Goal: Check status: Check status

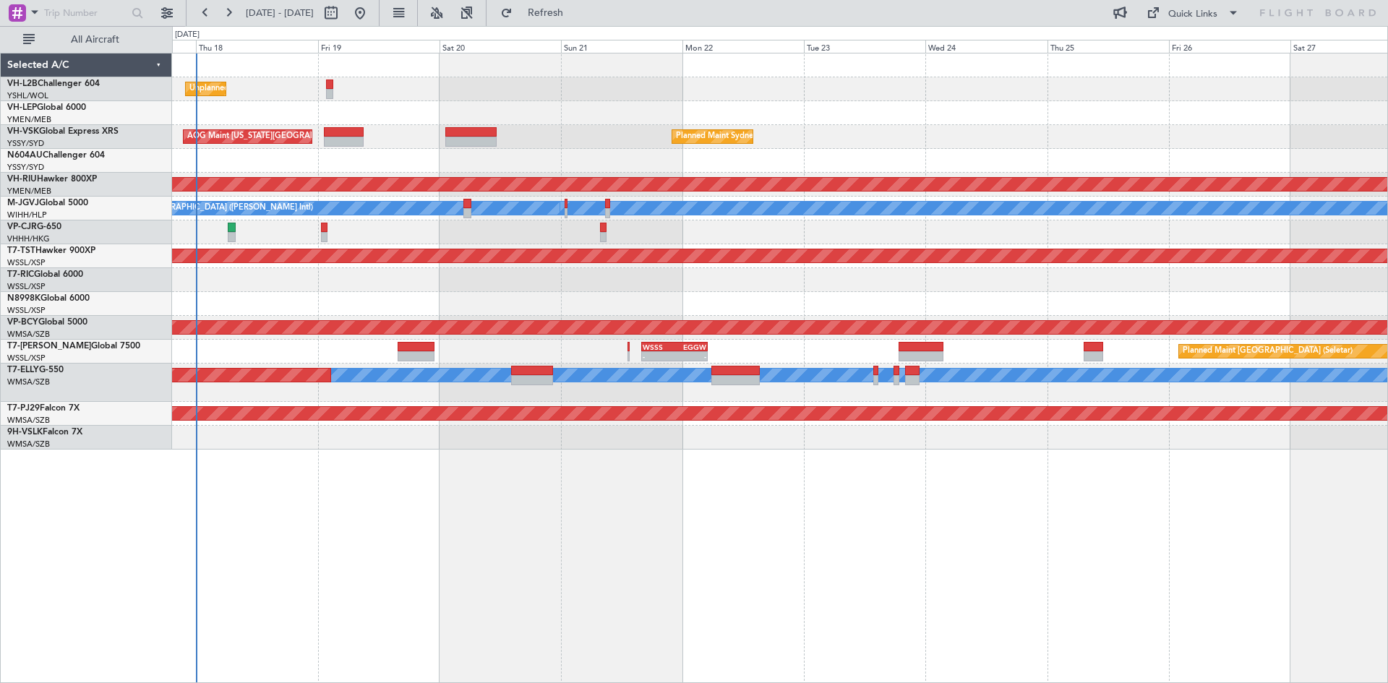
click at [1051, 356] on div "Planned Maint [GEOGRAPHIC_DATA] (Seletar) - - WSSS 16:00 Z EGGW 05:05 Z Planned…" at bounding box center [779, 352] width 1215 height 24
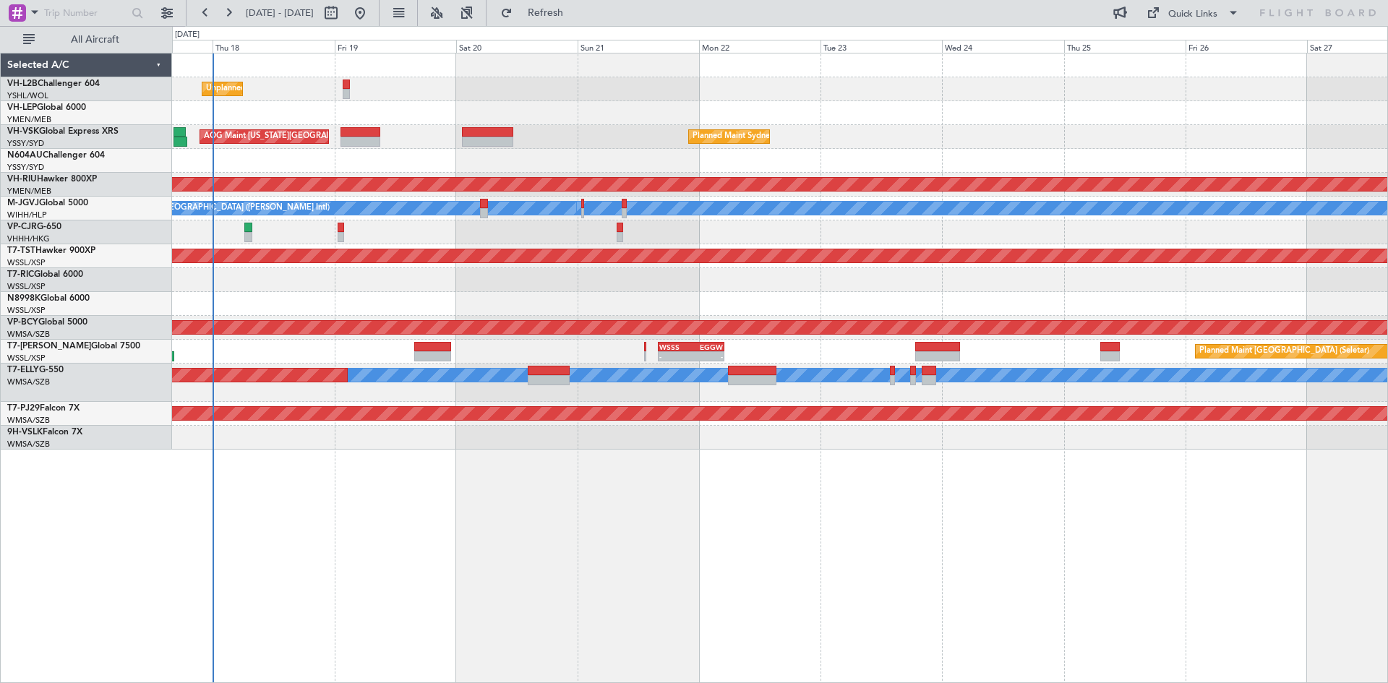
click at [867, 354] on div "- - WSSS 16:00 Z EGGW 05:05 Z Planned Maint [GEOGRAPHIC_DATA] (Seletar) Planned…" at bounding box center [779, 352] width 1215 height 24
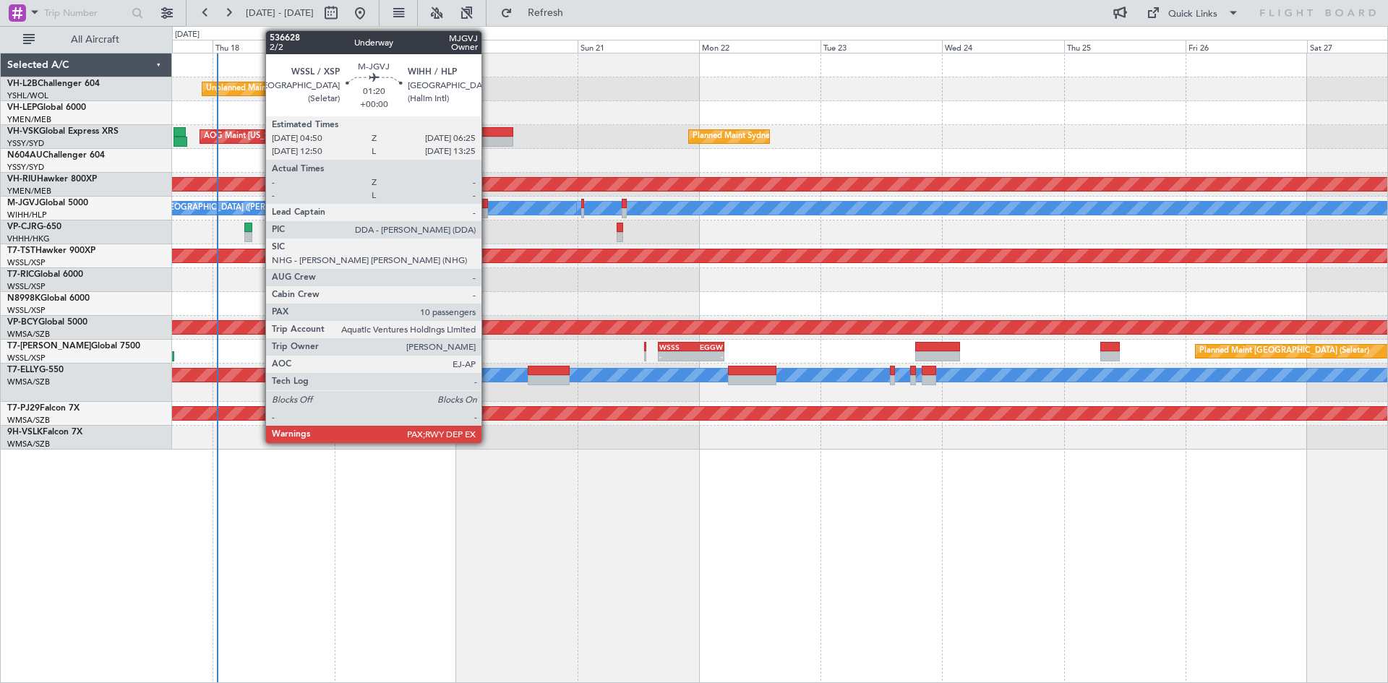
click at [488, 212] on div at bounding box center [484, 213] width 9 height 10
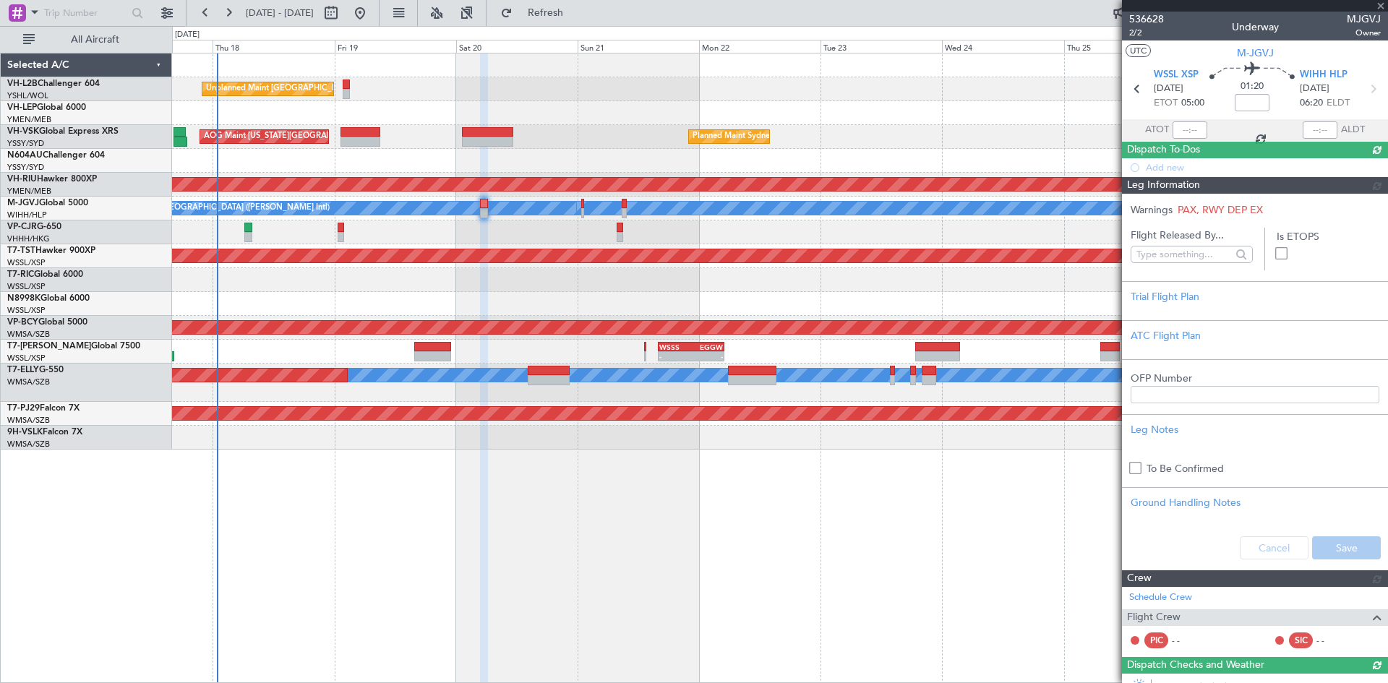
click at [507, 232] on div "Planned Maint [GEOGRAPHIC_DATA] ([GEOGRAPHIC_DATA] Intl)" at bounding box center [779, 232] width 1215 height 24
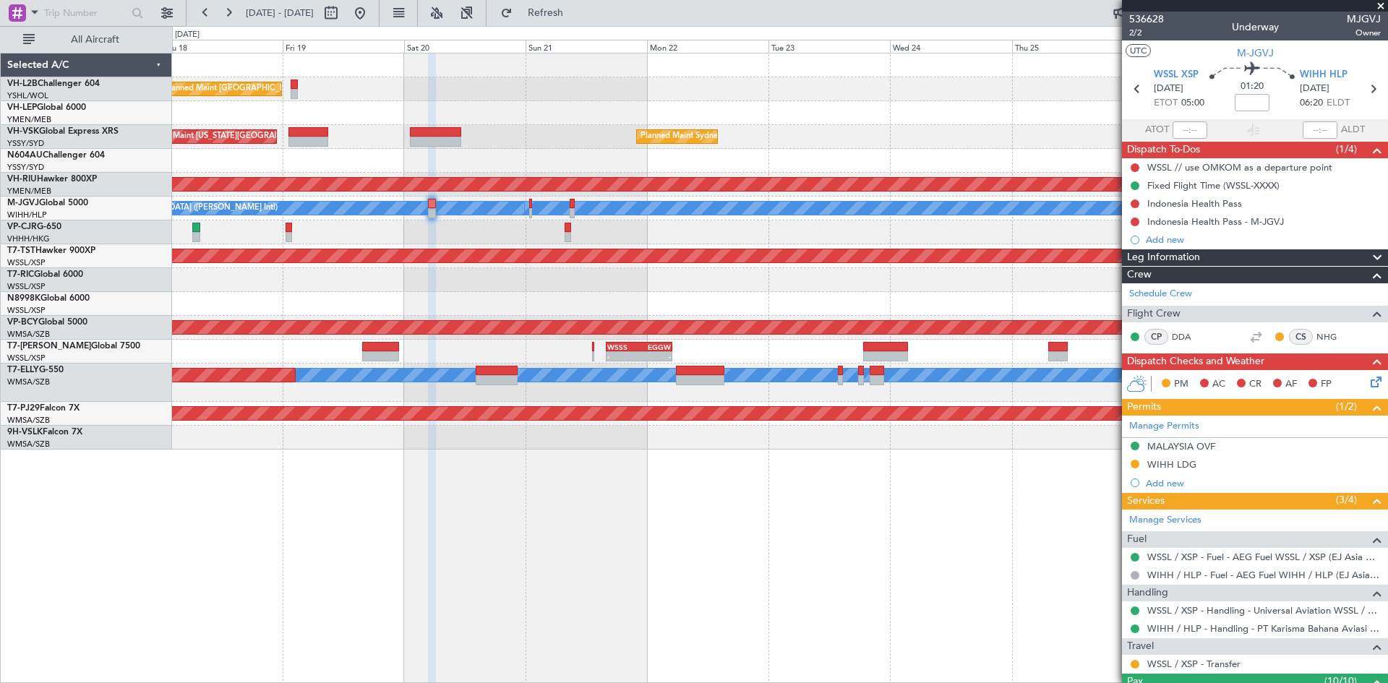
click at [929, 490] on div "Unplanned Maint [GEOGRAPHIC_DATA] ([GEOGRAPHIC_DATA]) AOG Maint [US_STATE][GEOG…" at bounding box center [780, 368] width 1216 height 630
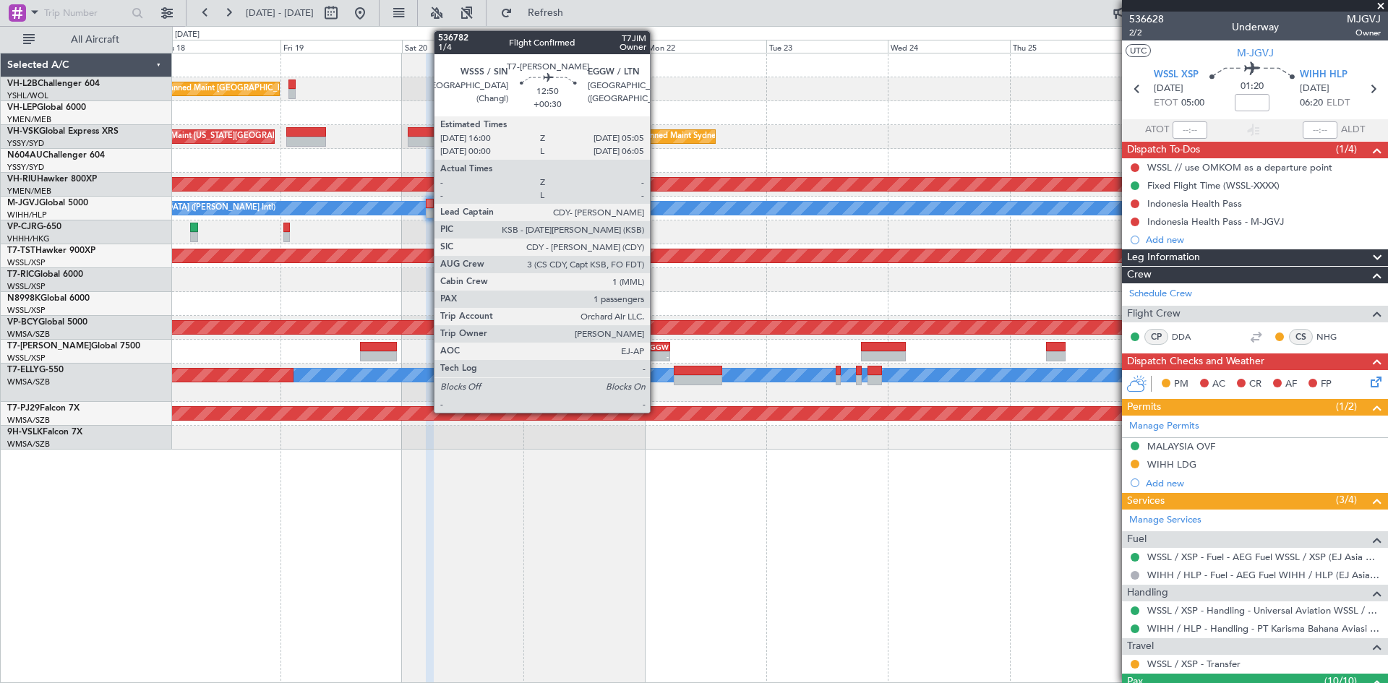
click at [656, 361] on div "- -" at bounding box center [637, 356] width 67 height 10
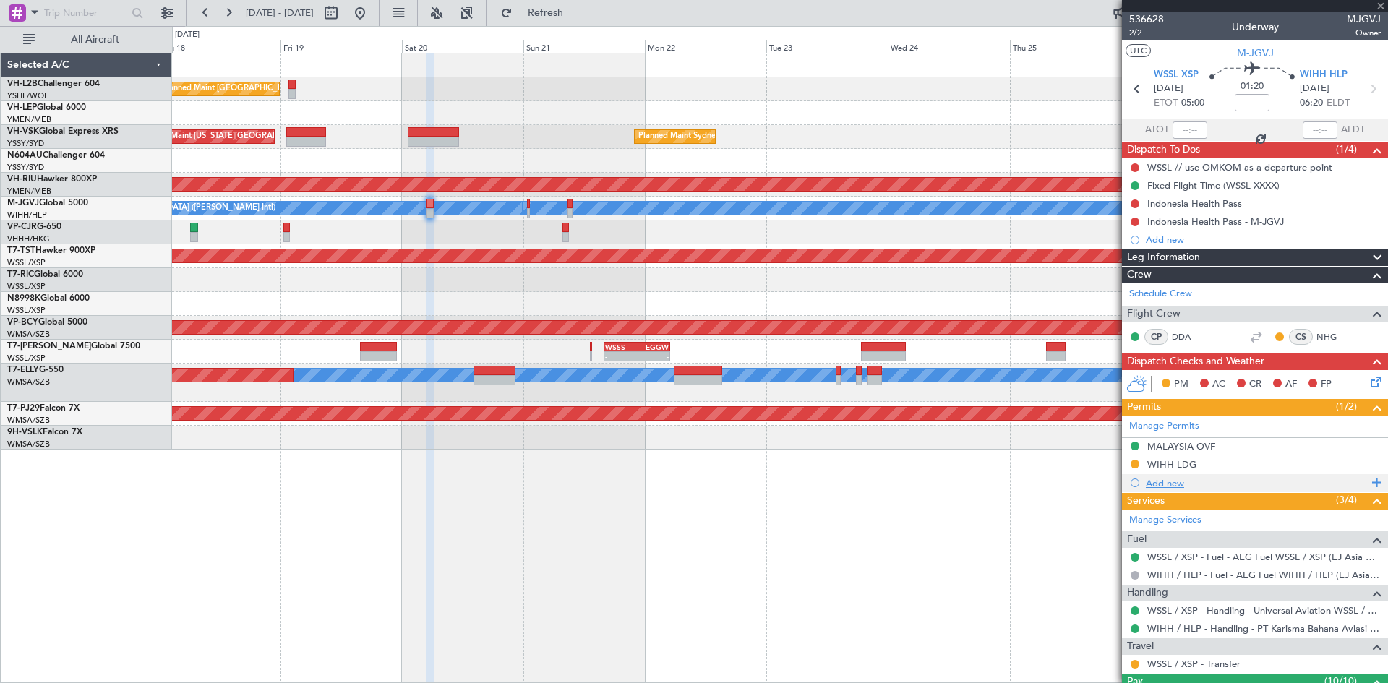
type input "+00:30"
type input "1"
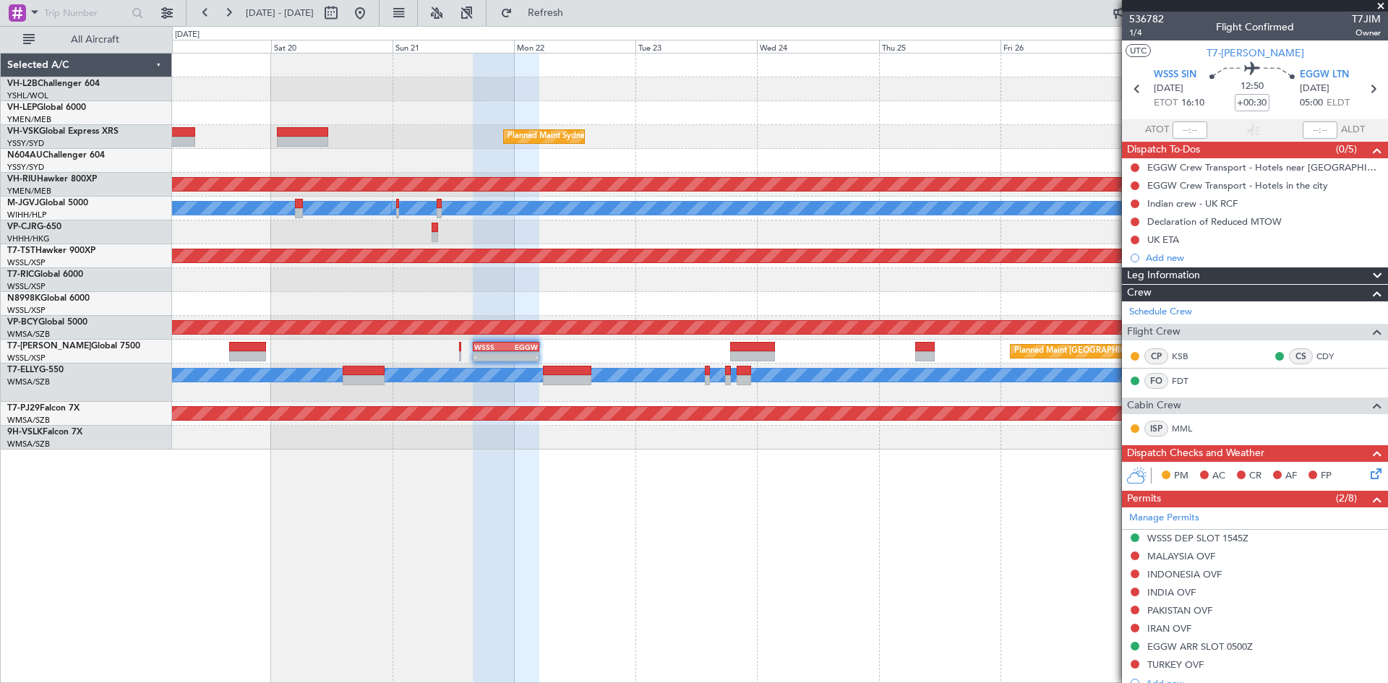
click at [809, 480] on div "Unplanned Maint [GEOGRAPHIC_DATA] ([GEOGRAPHIC_DATA]) Planned Maint Sydney ([PE…" at bounding box center [780, 368] width 1216 height 630
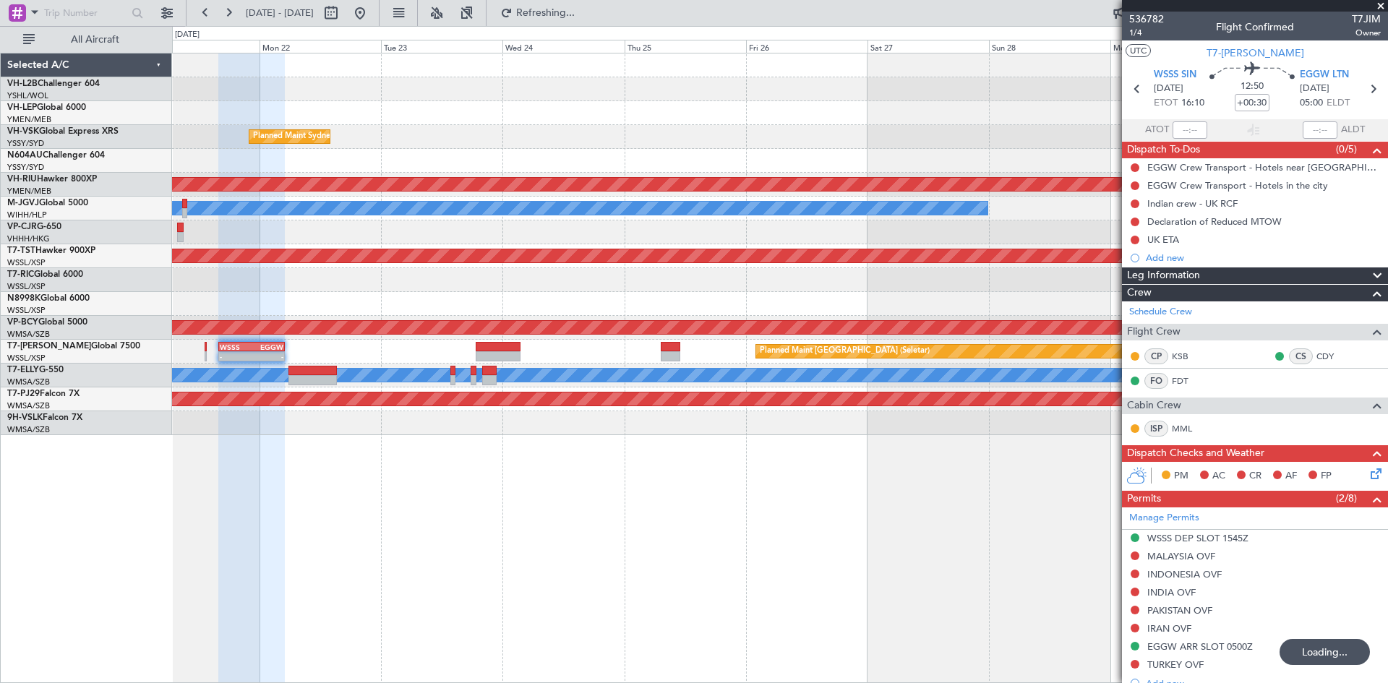
click at [923, 533] on div "Unplanned Maint [GEOGRAPHIC_DATA] ([GEOGRAPHIC_DATA]) Planned Maint Sydney ([PE…" at bounding box center [780, 368] width 1216 height 630
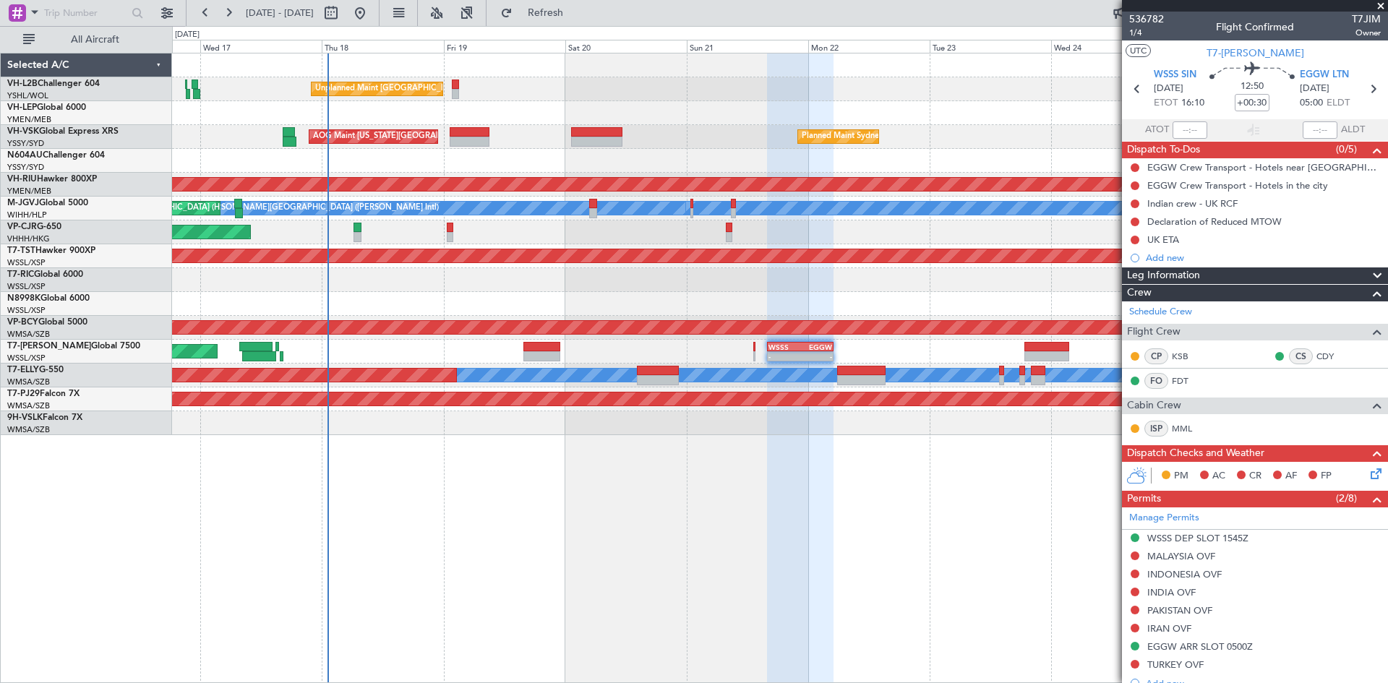
click at [609, 527] on div "Unplanned Maint [GEOGRAPHIC_DATA] ([GEOGRAPHIC_DATA]) AOG Maint [US_STATE][GEOG…" at bounding box center [780, 368] width 1216 height 630
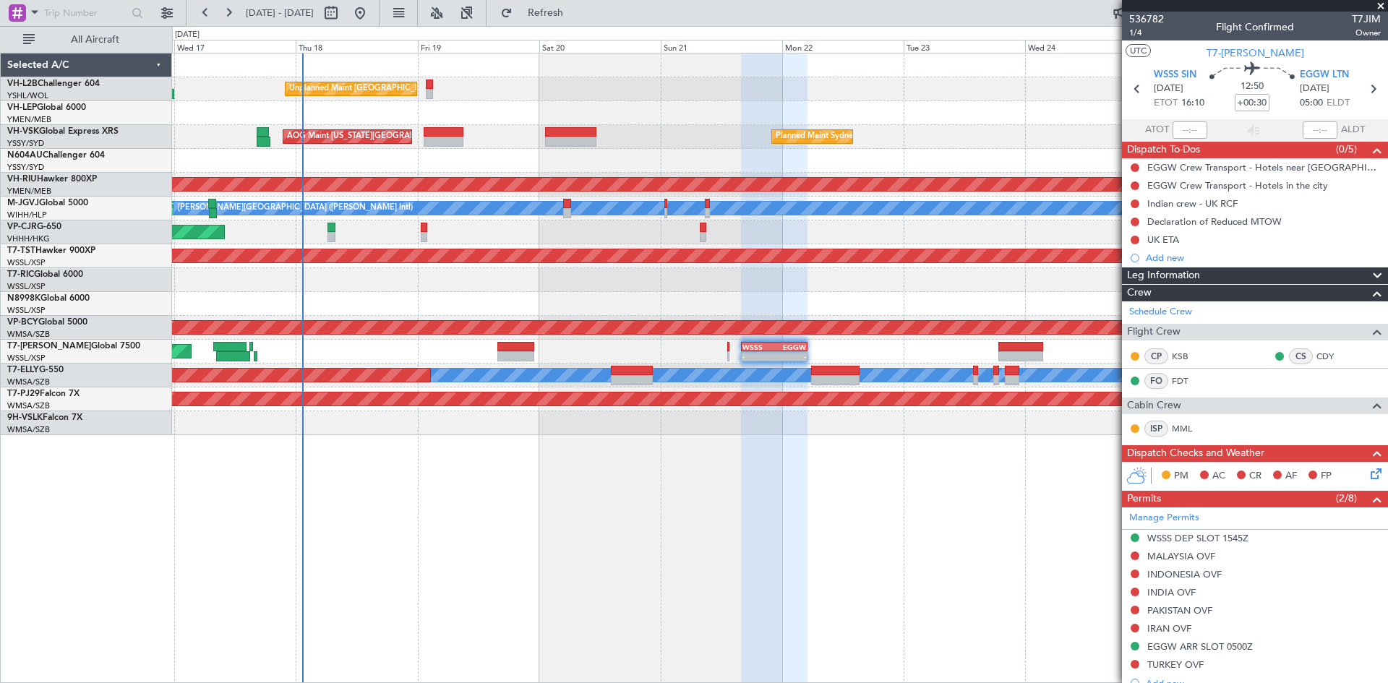
click at [915, 480] on div "Unplanned Maint [GEOGRAPHIC_DATA] ([GEOGRAPHIC_DATA]) AOG Maint [US_STATE][GEOG…" at bounding box center [780, 368] width 1216 height 630
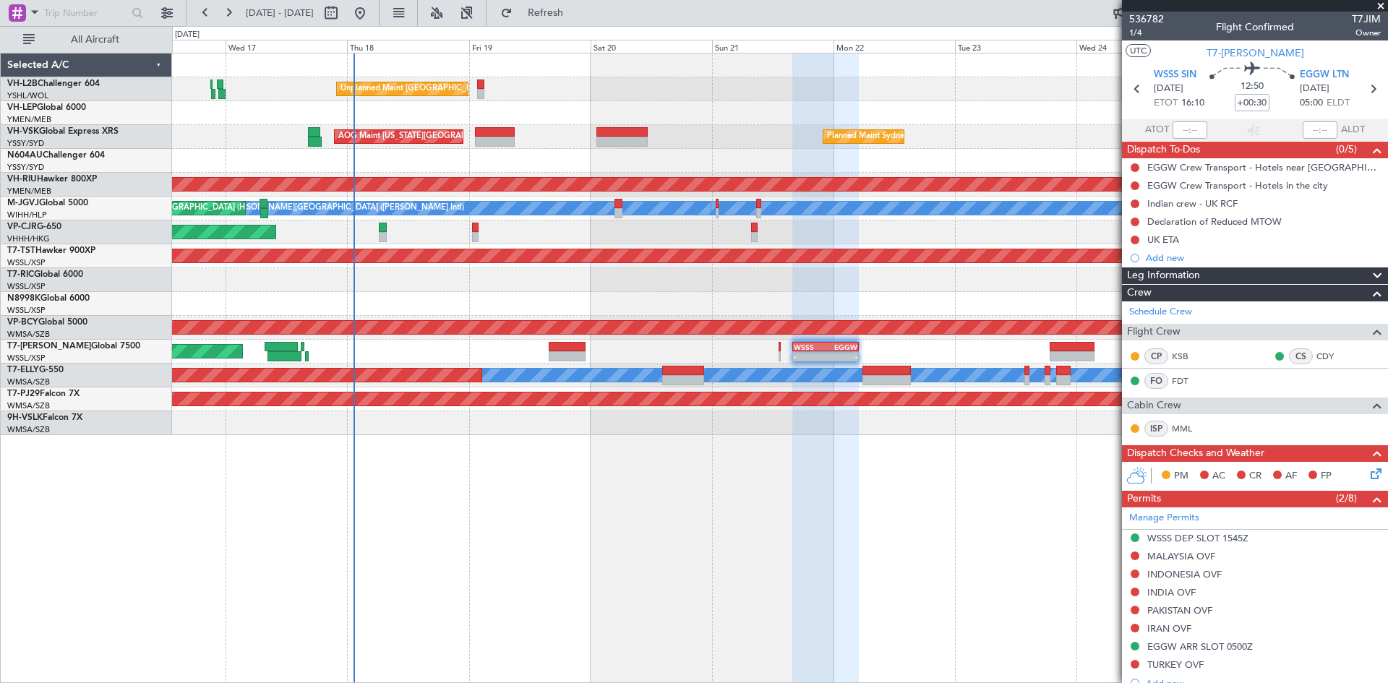
click at [732, 501] on div "Unplanned Maint [GEOGRAPHIC_DATA] ([GEOGRAPHIC_DATA]) Planned Maint Sydney ([PE…" at bounding box center [780, 368] width 1216 height 630
